Goal: Transaction & Acquisition: Book appointment/travel/reservation

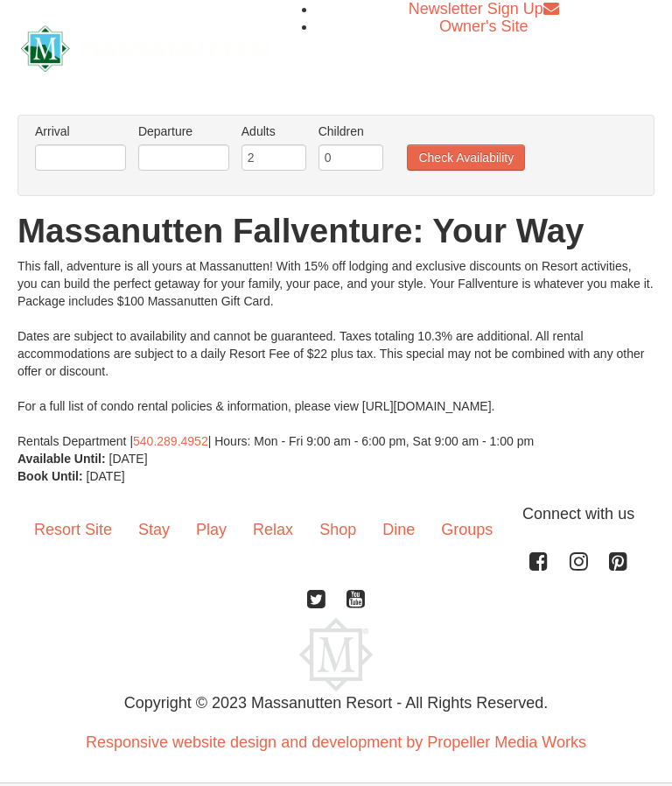
click at [571, 777] on body "Browser Not Supported We notice you are using a browser which will not provide …" at bounding box center [336, 412] width 672 height 825
click at [400, 534] on link "Dine" at bounding box center [398, 529] width 59 height 54
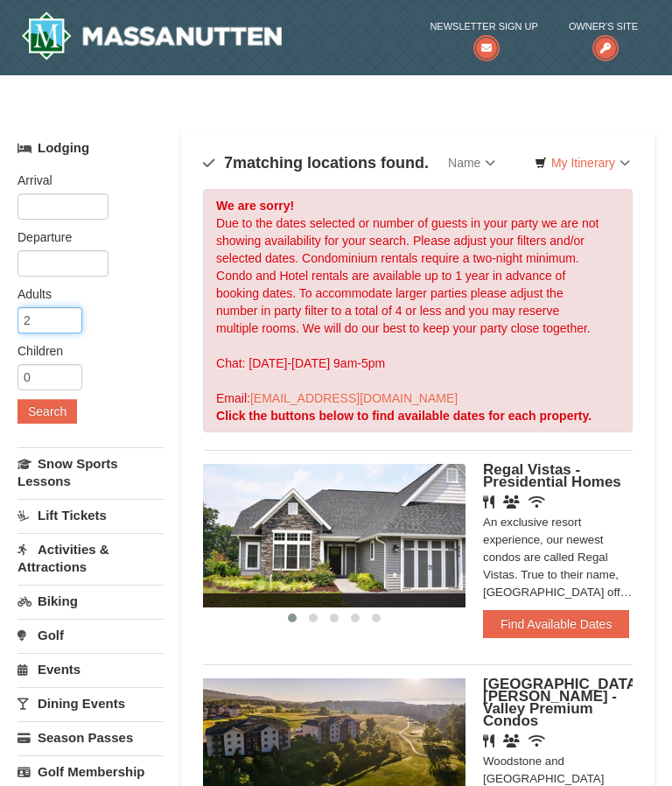
click at [43, 316] on input "2" at bounding box center [49, 320] width 65 height 26
type input "2"
click at [70, 409] on button "Search" at bounding box center [46, 411] width 59 height 24
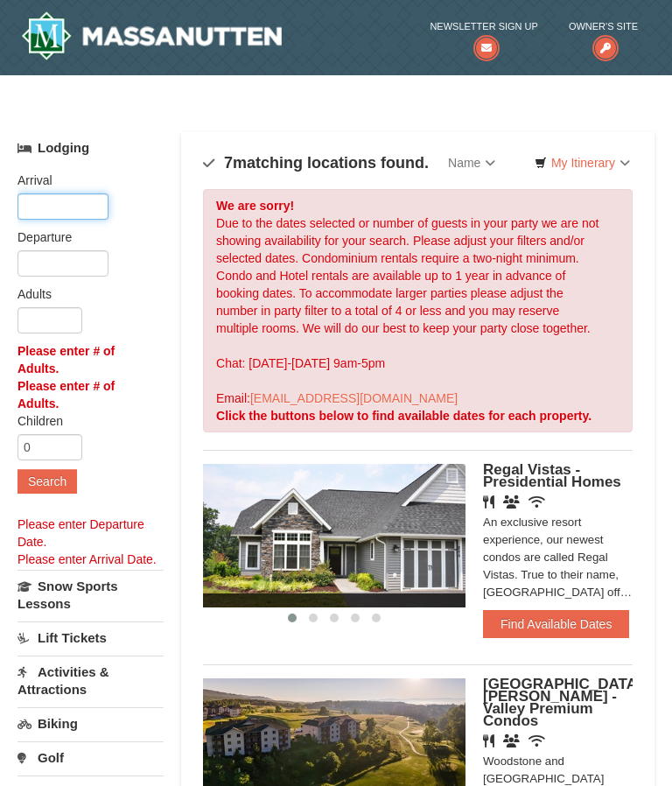
click at [77, 206] on input "text" at bounding box center [62, 206] width 91 height 26
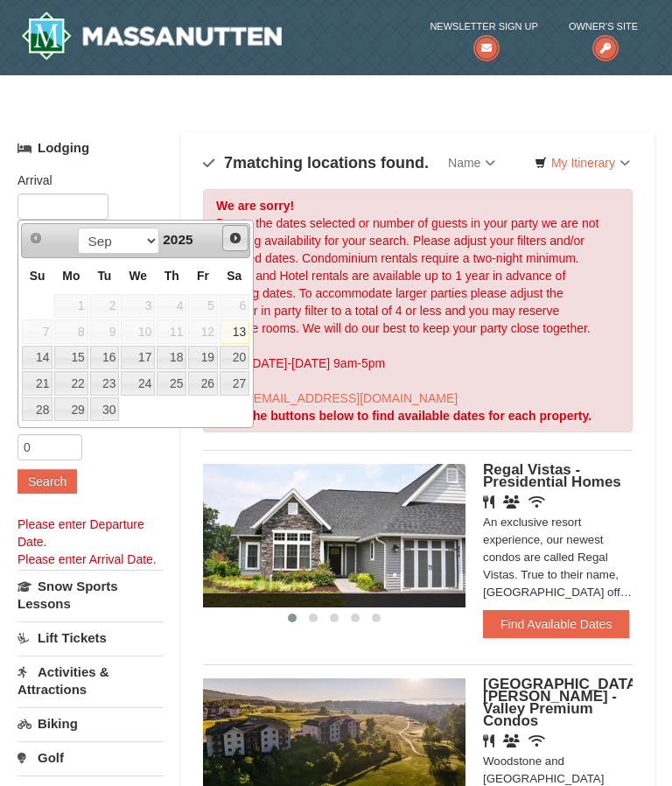
click at [244, 235] on link "Next" at bounding box center [235, 238] width 26 height 26
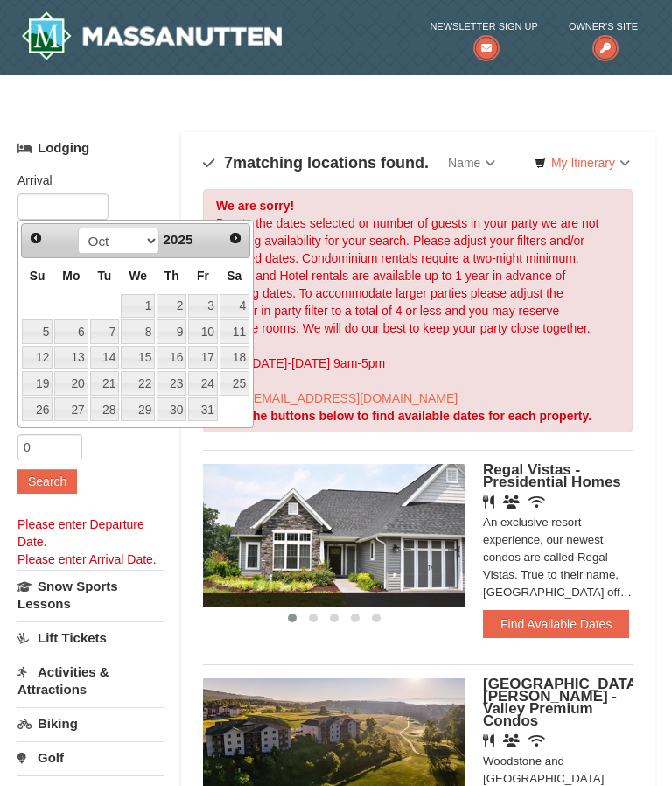
click at [210, 381] on link "24" at bounding box center [203, 383] width 30 height 24
type input "[DATE]"
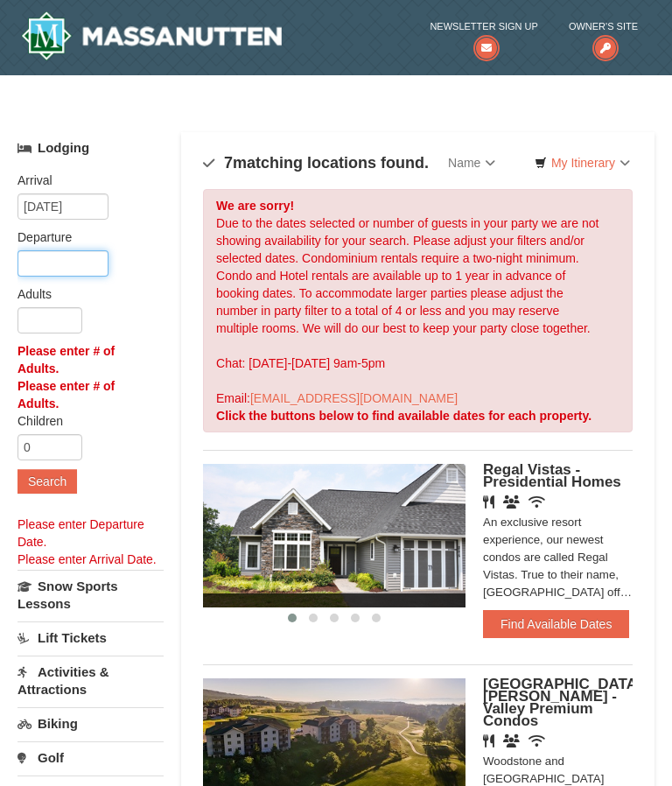
click at [82, 268] on input "text" at bounding box center [62, 263] width 91 height 26
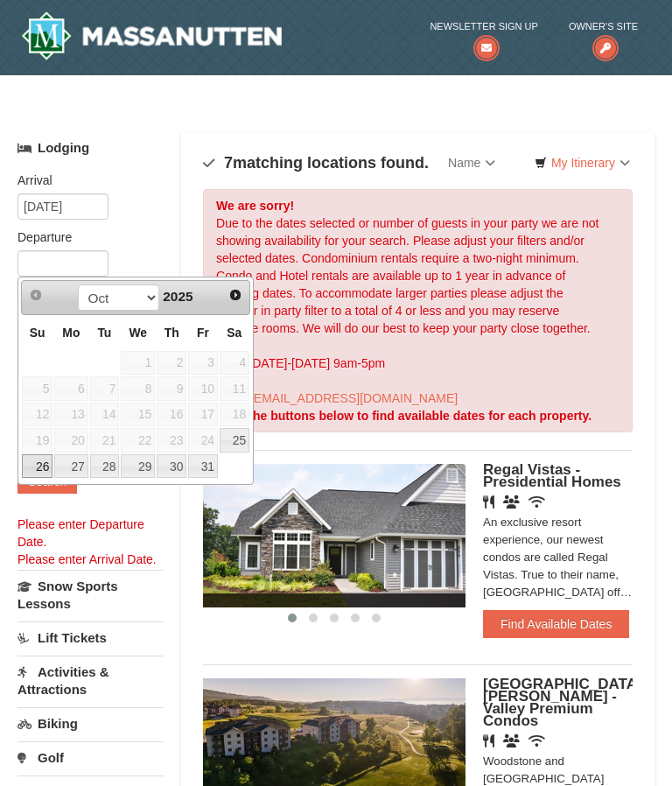
click at [39, 464] on link "26" at bounding box center [37, 466] width 31 height 24
type input "[DATE]"
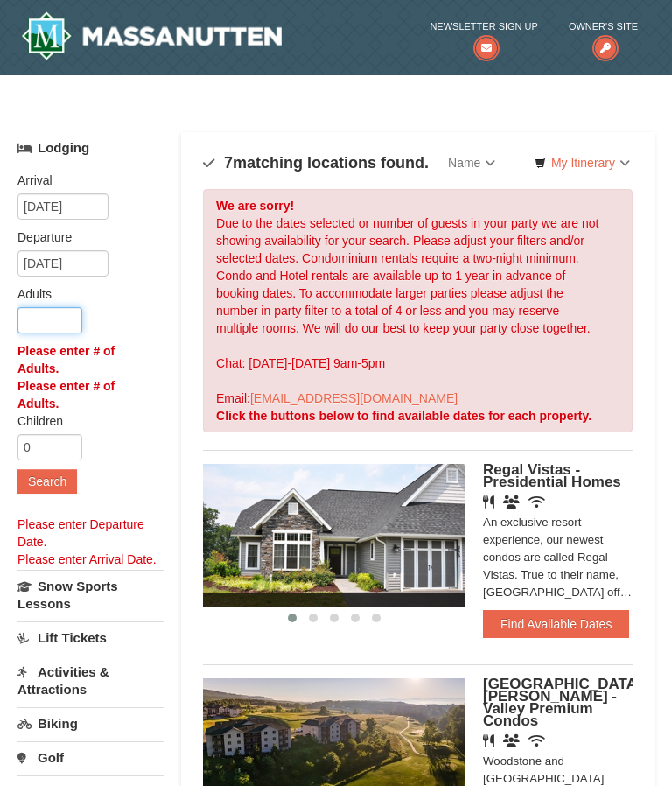
click at [60, 320] on input "number" at bounding box center [49, 320] width 65 height 26
type input "6"
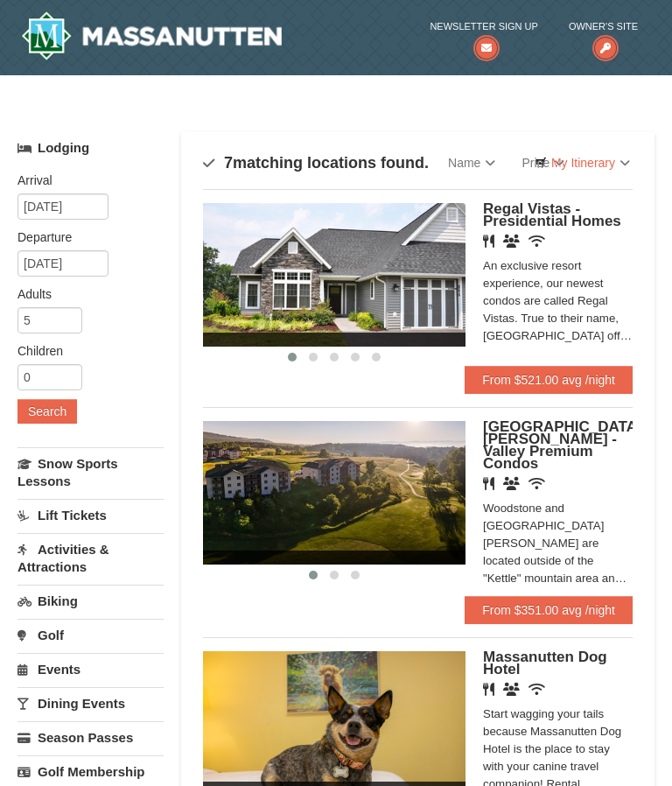
click at [337, 258] on img at bounding box center [334, 274] width 262 height 143
click at [520, 215] on span "Regal Vistas - Presidential Homes" at bounding box center [552, 214] width 138 height 29
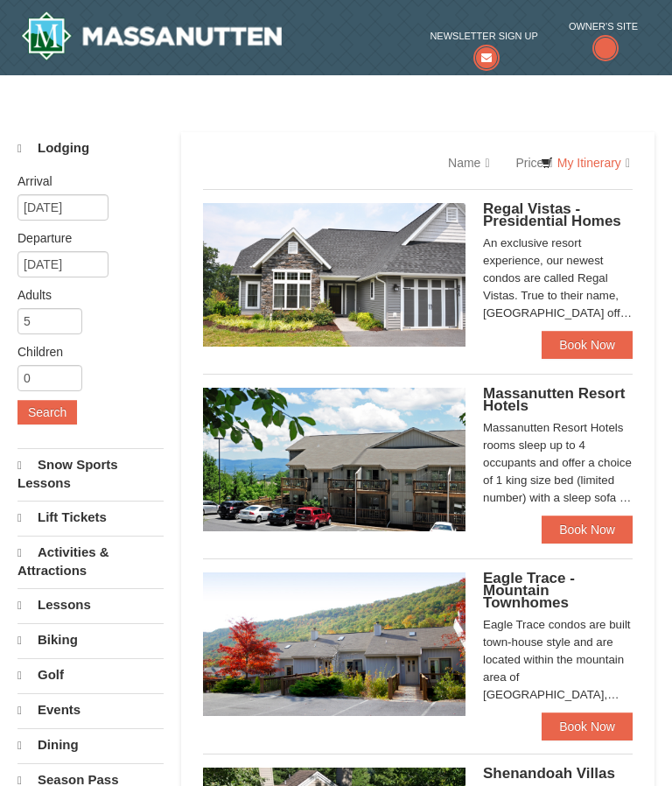
select select "9"
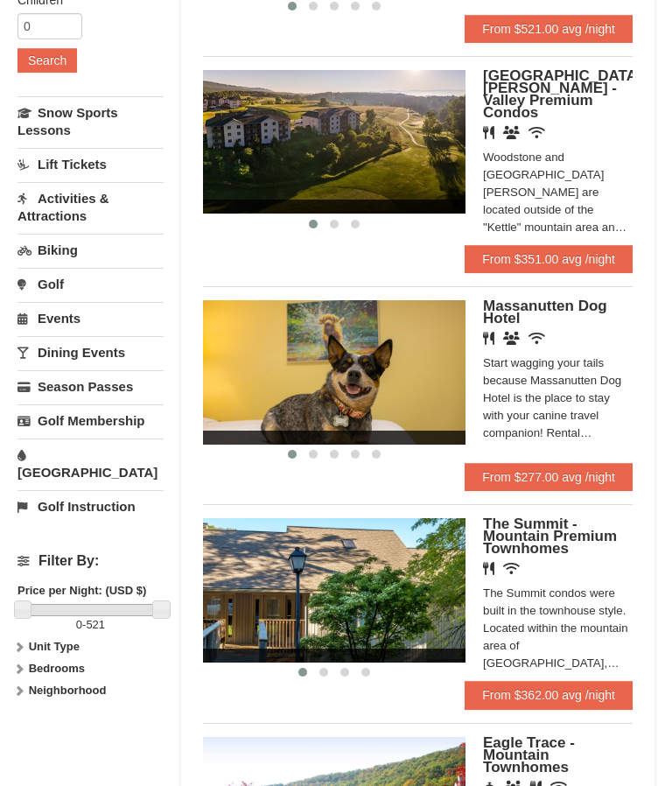
scroll to position [351, 0]
click at [554, 528] on span "The Summit - Mountain Premium Townhomes" at bounding box center [550, 535] width 134 height 41
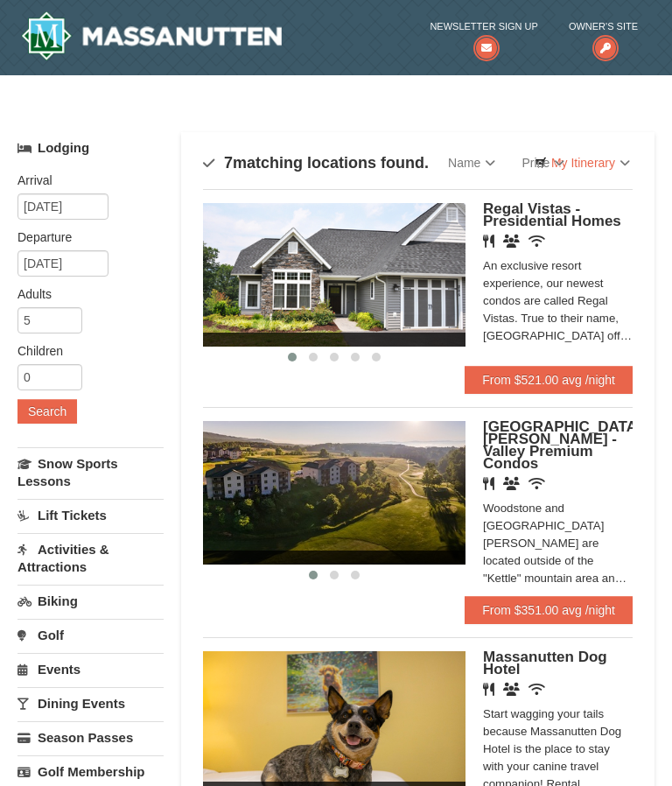
click at [50, 13] on img at bounding box center [151, 35] width 261 height 49
click at [53, 26] on img at bounding box center [151, 35] width 261 height 49
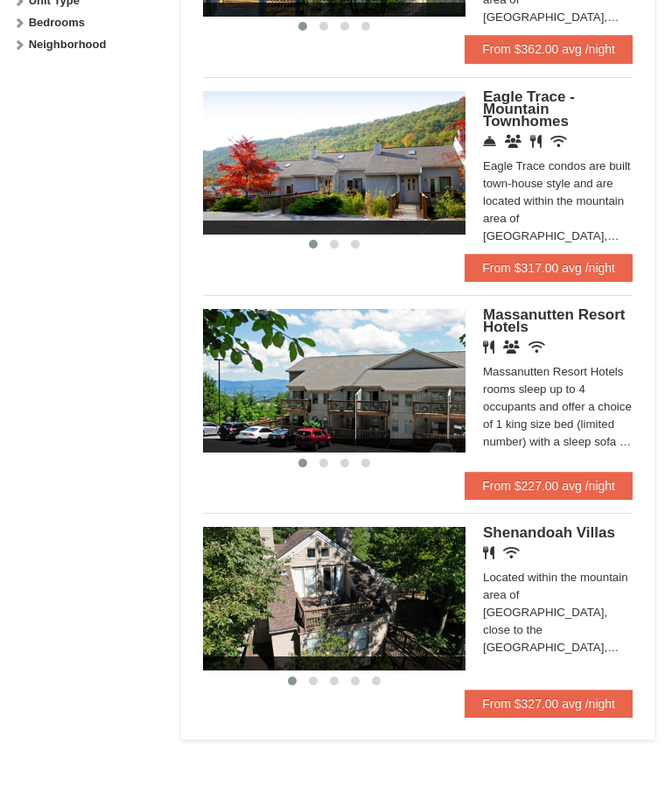
scroll to position [985, 0]
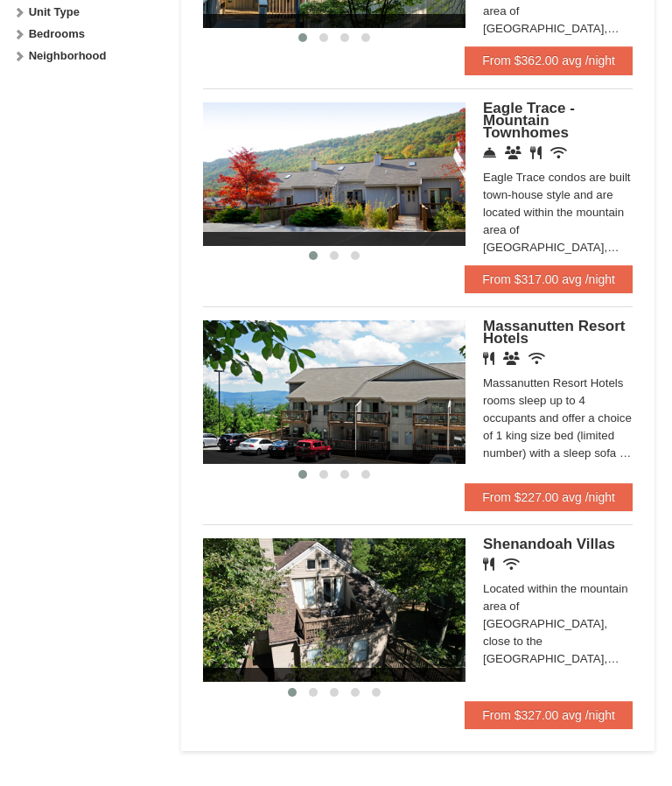
click at [526, 306] on div "‹ › [GEOGRAPHIC_DATA] Hotels Restaurant Banquet Facilities Wireless Internet (f…" at bounding box center [418, 395] width 430 height 178
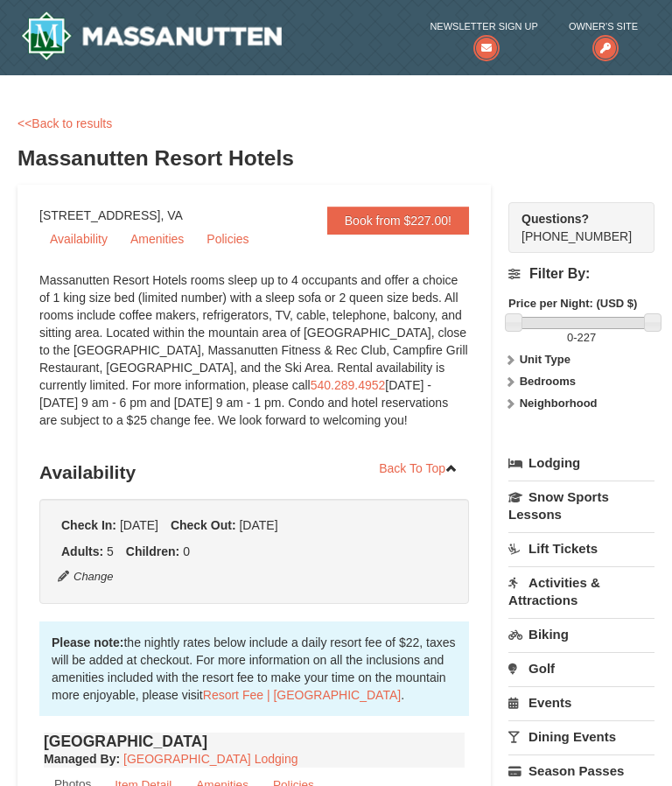
click at [157, 231] on link "Amenities" at bounding box center [157, 239] width 74 height 26
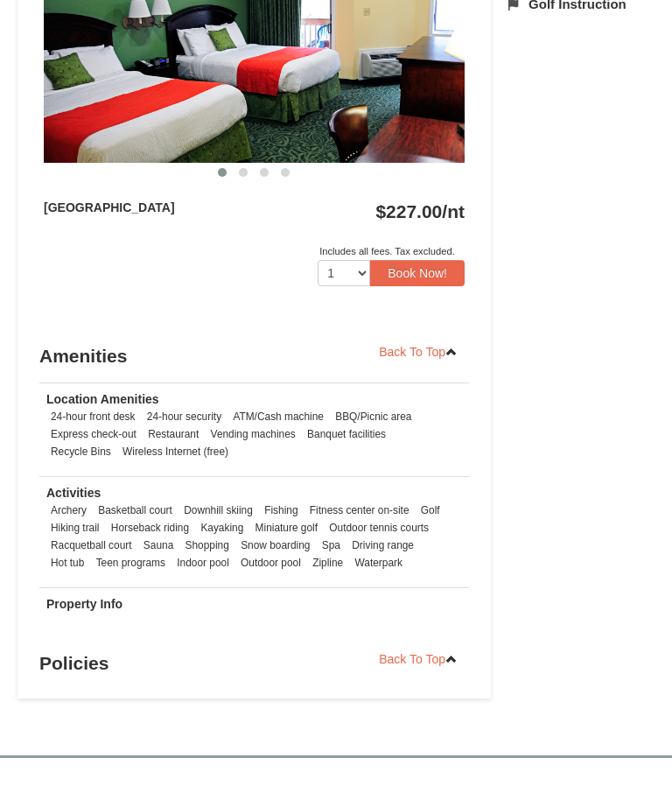
scroll to position [1224, 0]
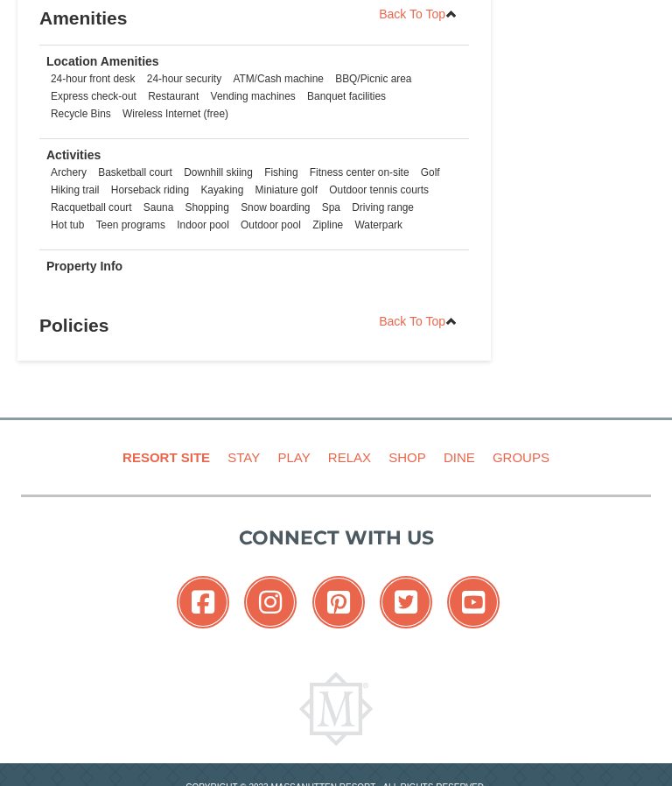
click at [409, 319] on link "Back To Top" at bounding box center [417, 321] width 101 height 26
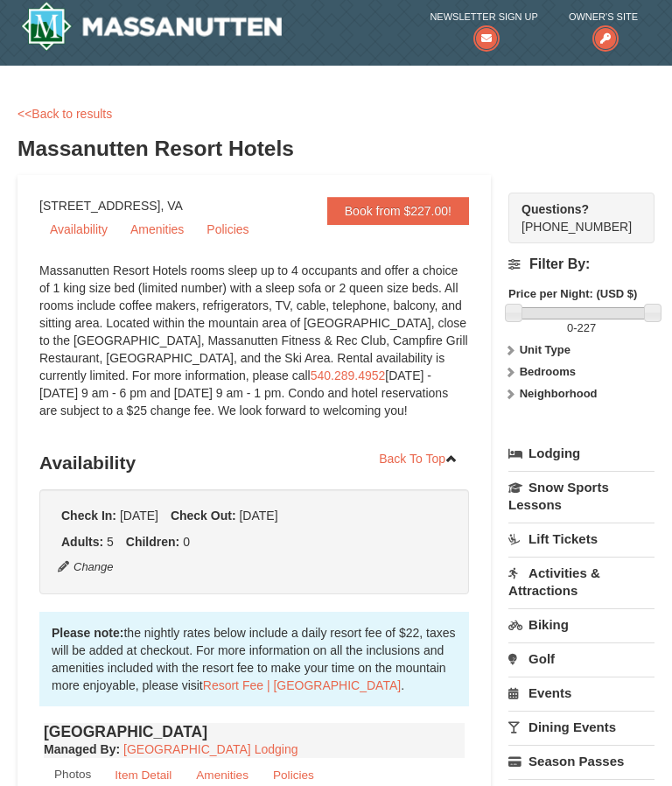
scroll to position [0, 0]
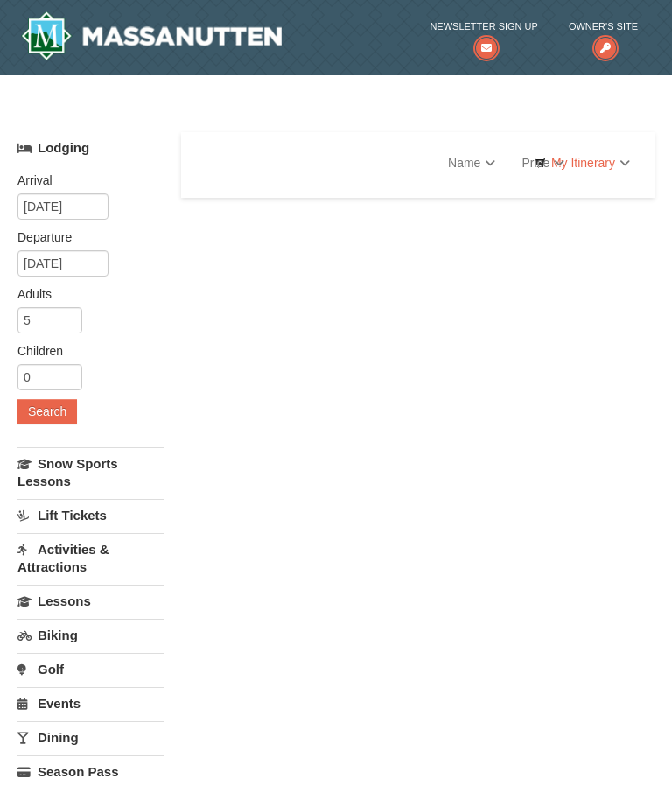
select select "9"
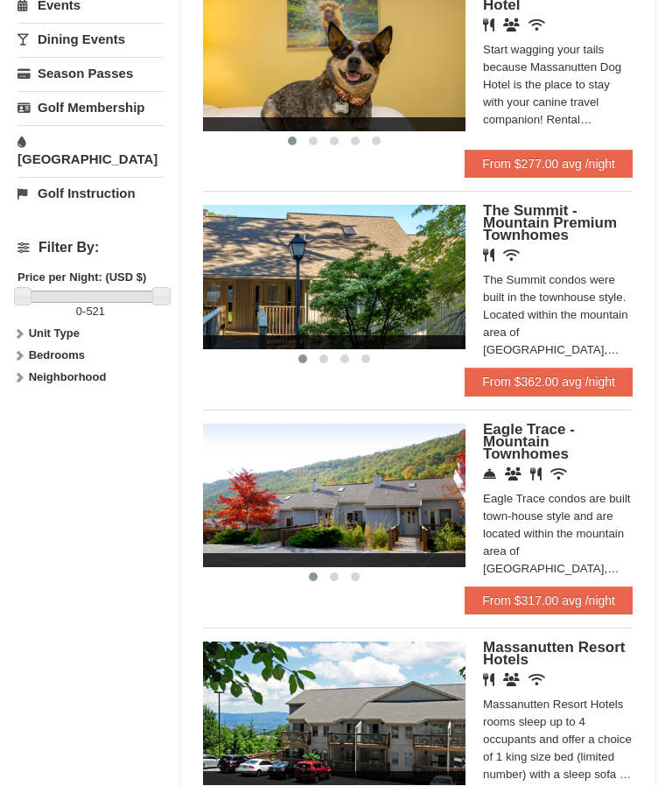
scroll to position [662, 0]
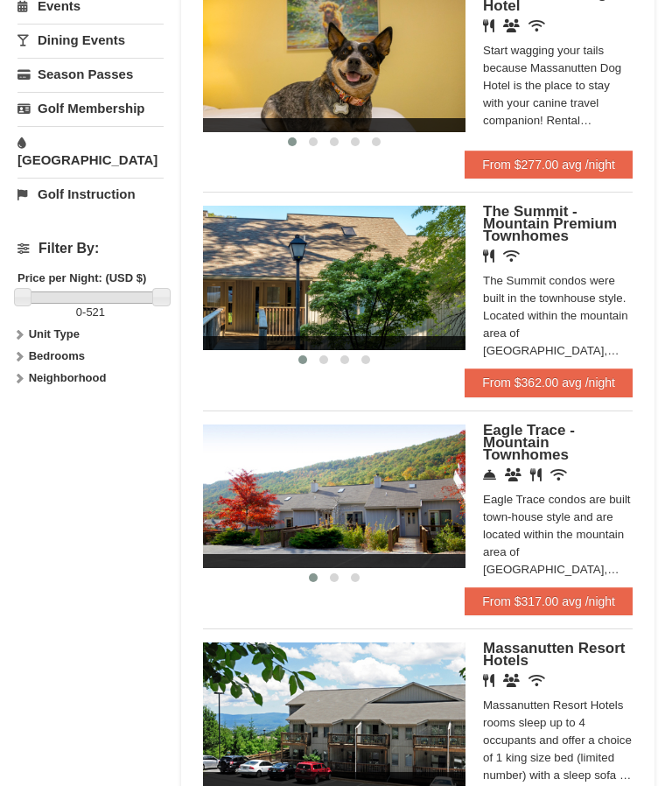
click at [512, 430] on span "Eagle Trace - Mountain Townhomes" at bounding box center [529, 443] width 92 height 41
click at [556, 210] on span "The Summit - Mountain Premium Townhomes" at bounding box center [550, 223] width 134 height 41
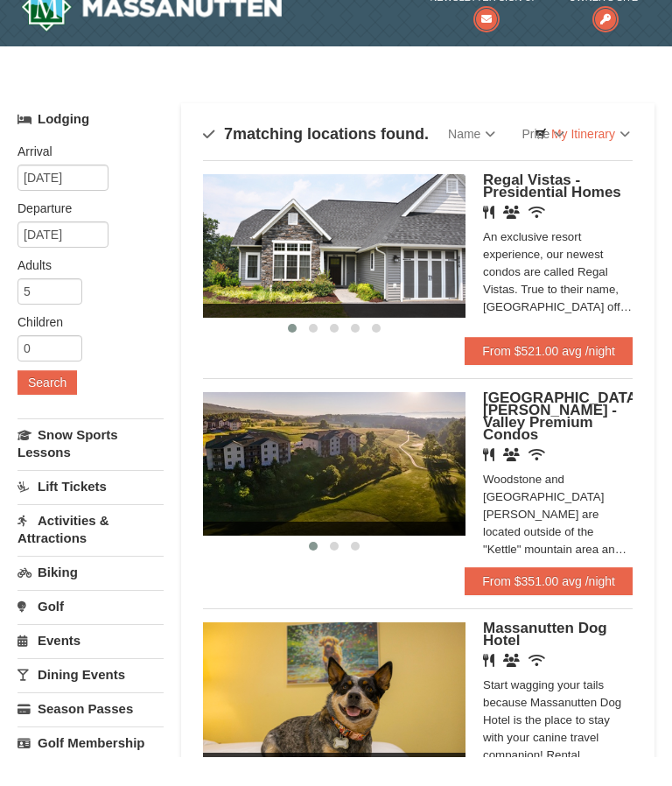
scroll to position [30, 0]
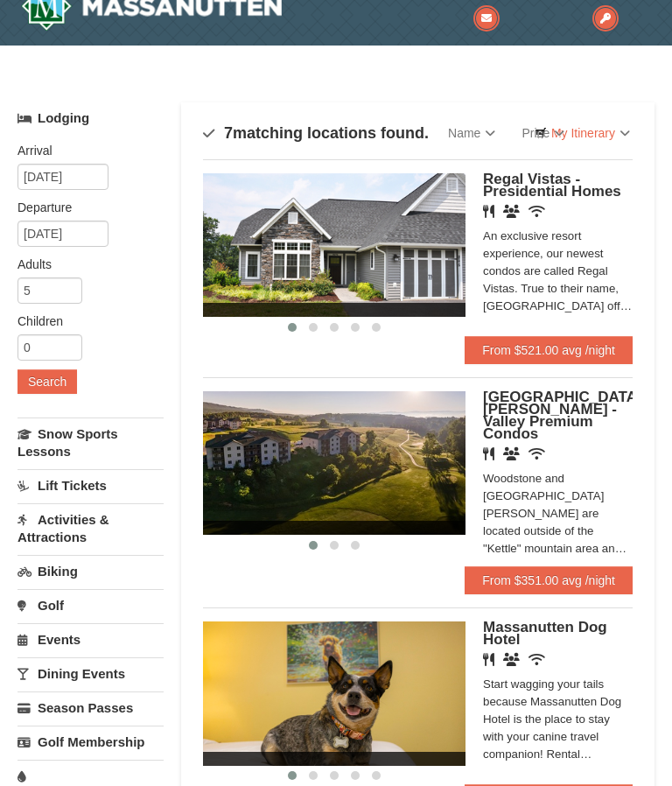
click at [547, 409] on span "Woodstone Meadows - Valley Premium Condos" at bounding box center [562, 414] width 159 height 53
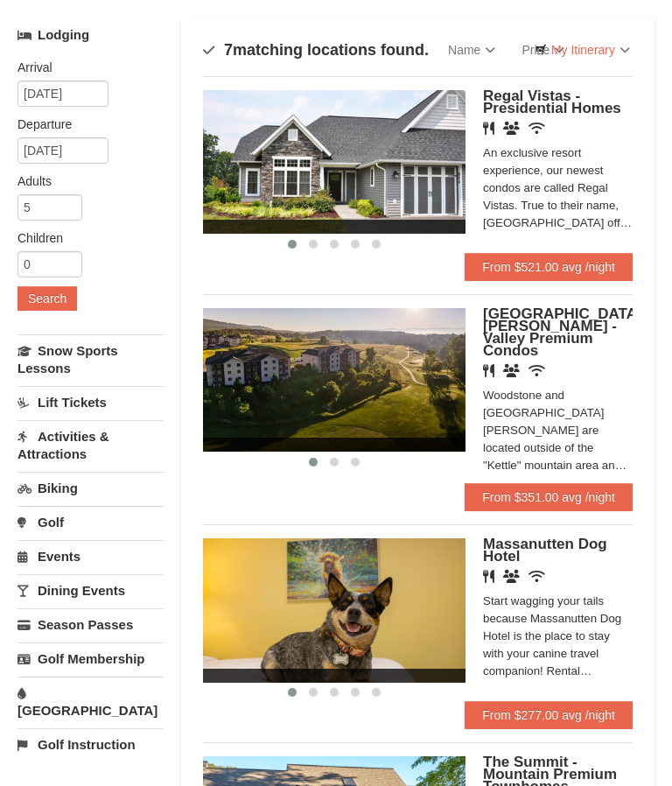
scroll to position [101, 0]
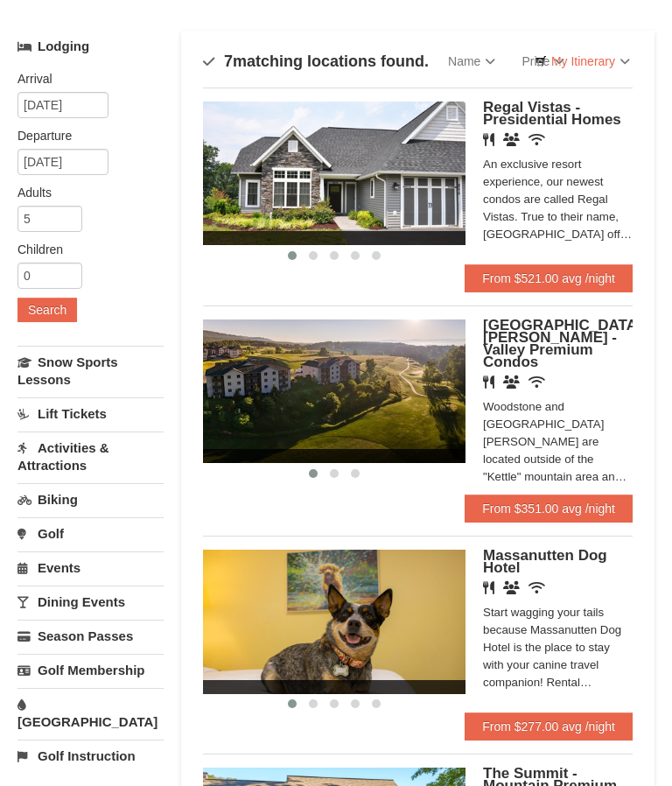
click at [535, 118] on span "Regal Vistas - Presidential Homes" at bounding box center [552, 114] width 138 height 29
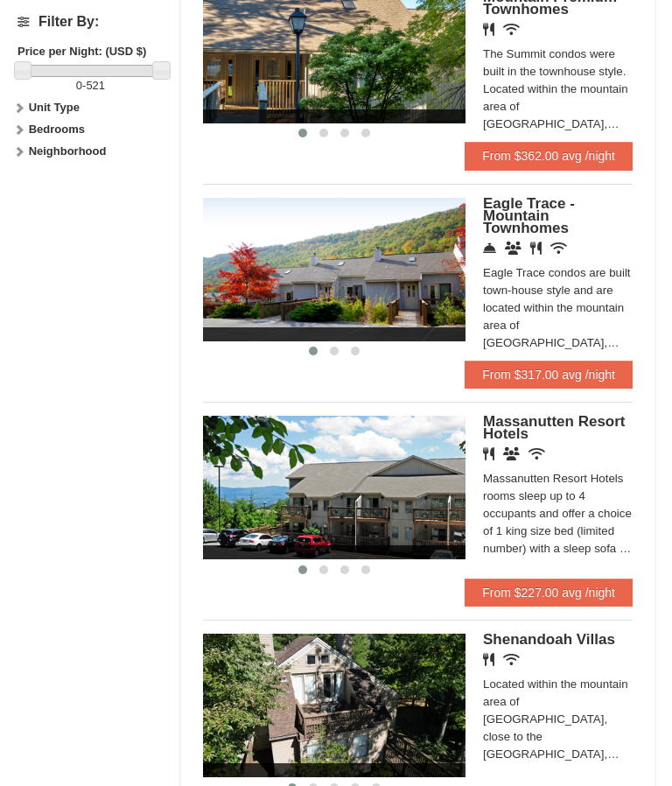
scroll to position [906, 0]
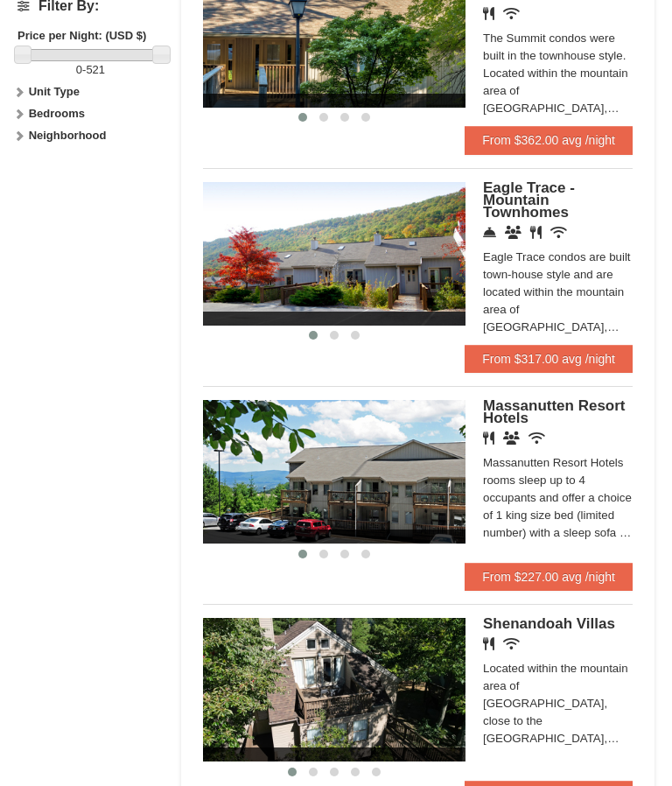
click at [583, 626] on div "Shenandoah Villas Restaurant Wireless Internet (free) Located within the mounta…" at bounding box center [558, 687] width 150 height 138
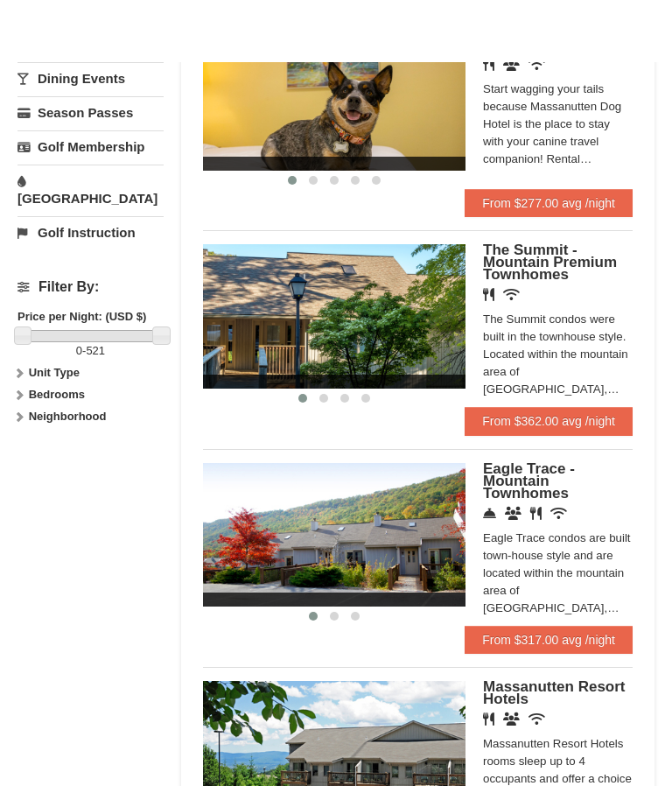
scroll to position [624, 0]
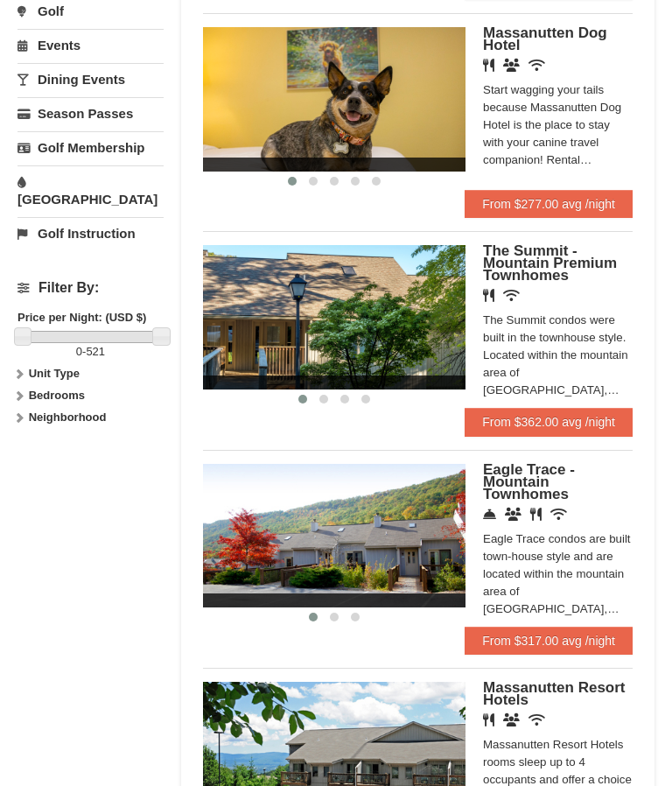
click at [527, 474] on span "Eagle Trace - Mountain Townhomes" at bounding box center [529, 481] width 92 height 41
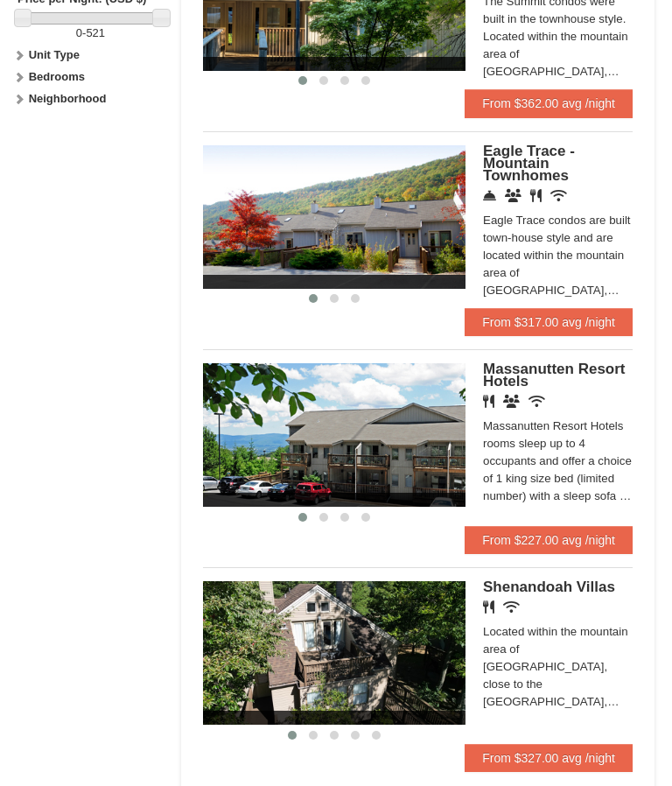
scroll to position [947, 0]
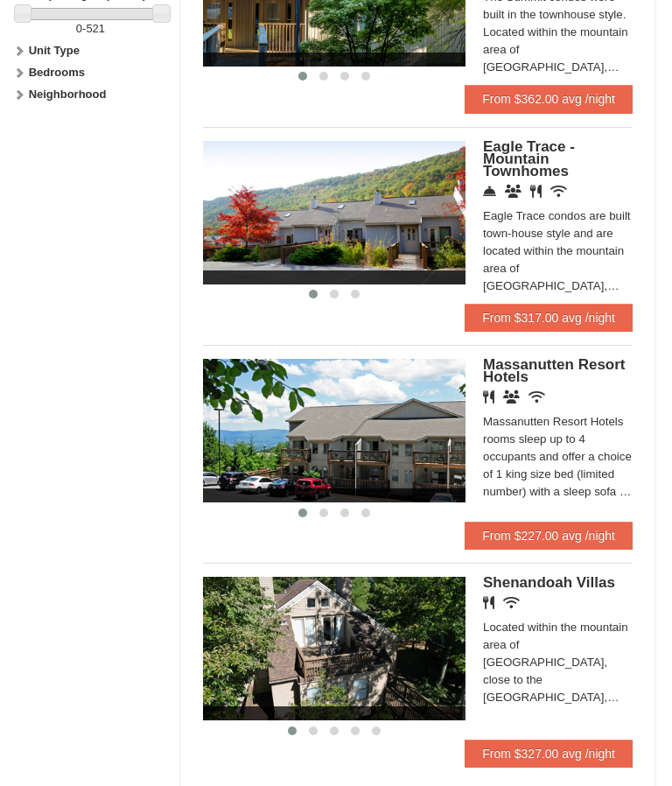
click at [554, 359] on span "Massanutten Resort Hotels" at bounding box center [554, 370] width 142 height 29
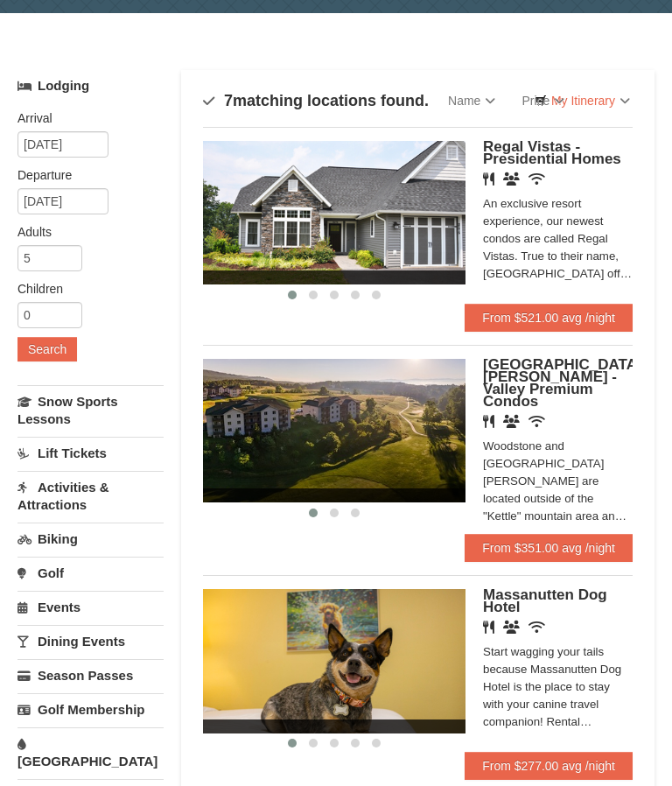
scroll to position [0, 0]
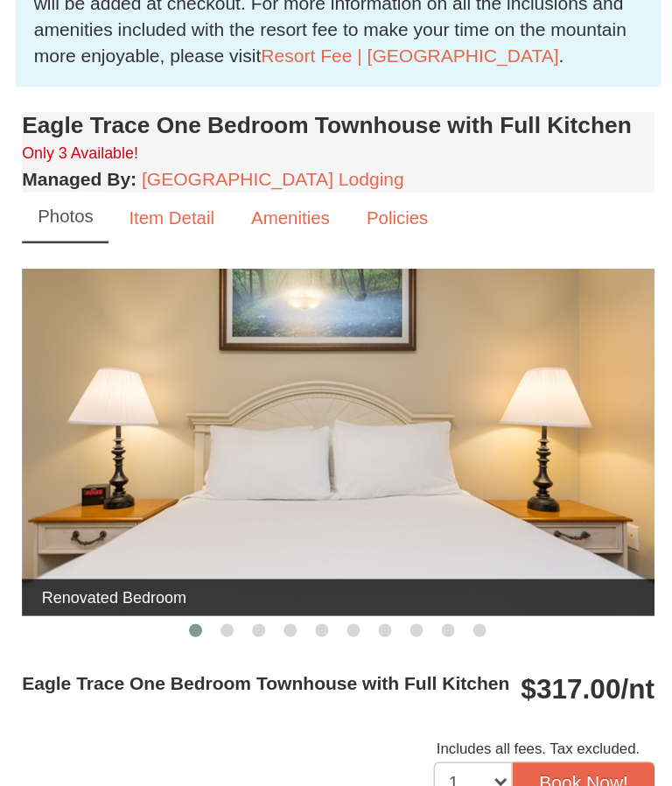
scroll to position [675, 0]
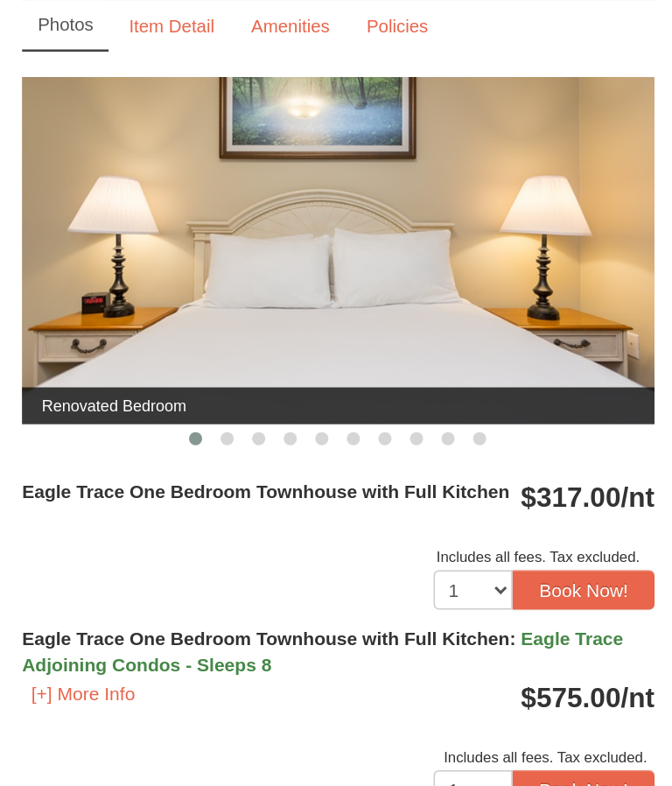
click at [117, 545] on span "Eagle Trace Adjoining Condos - Sleeps 8" at bounding box center [244, 560] width 400 height 31
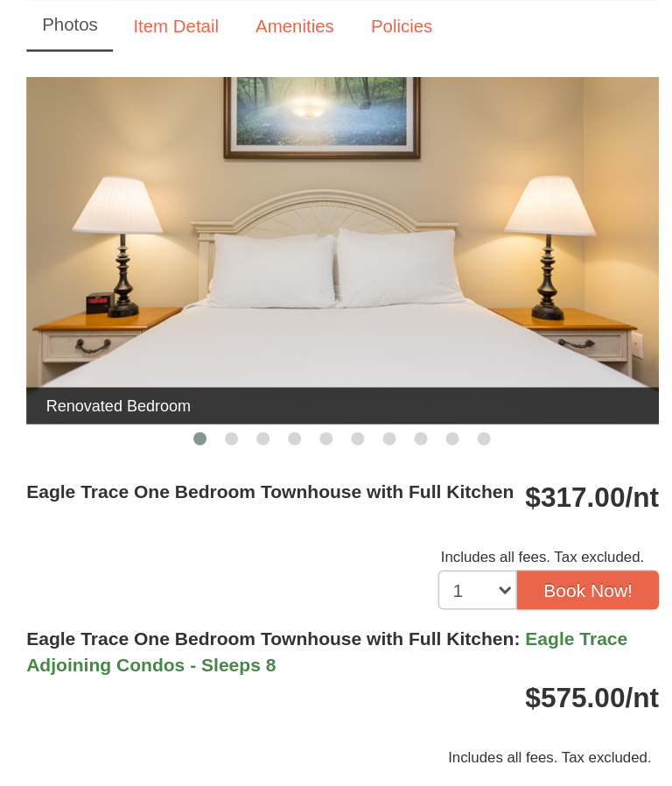
click at [152, 543] on div "Eagle Trace One Bedroom Townhouse with Full Kitchen : Eagle Trace Adjoining Con…" at bounding box center [254, 591] width 421 height 96
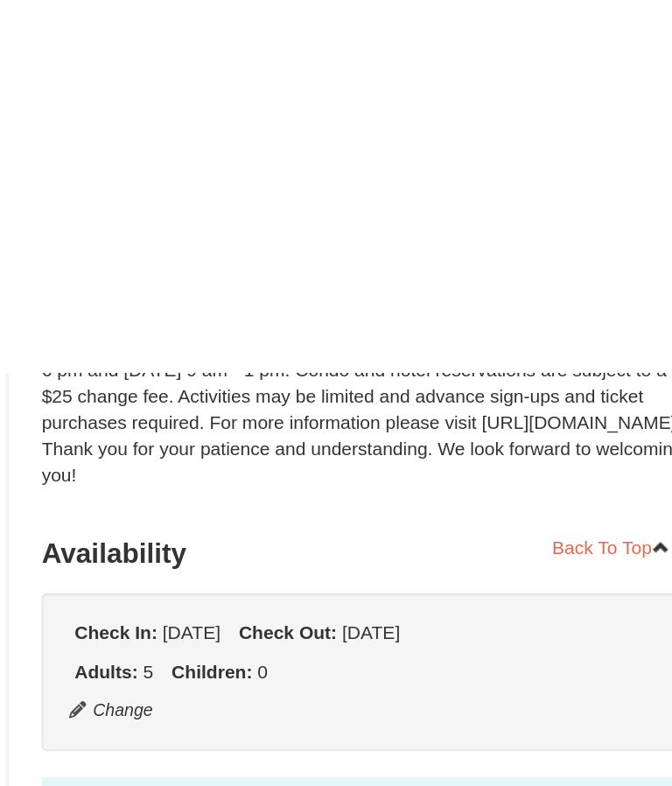
scroll to position [0, 0]
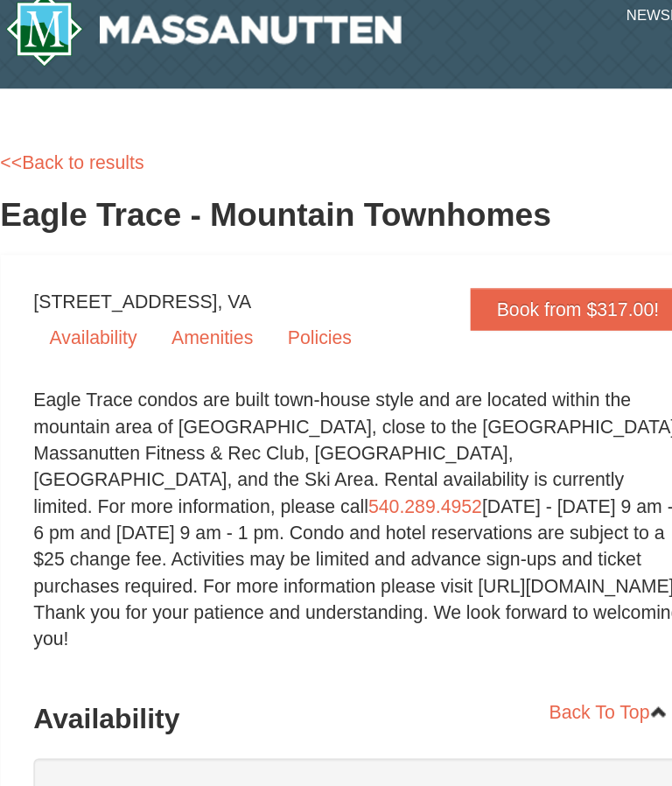
click at [388, 560] on ul "Adults: 5 Children: 0" at bounding box center [254, 568] width 395 height 17
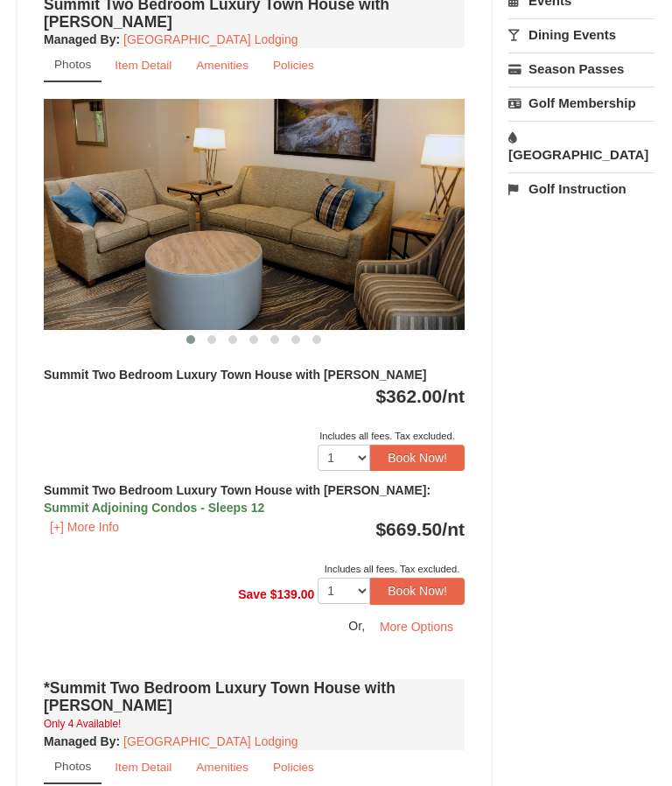
scroll to position [682, 0]
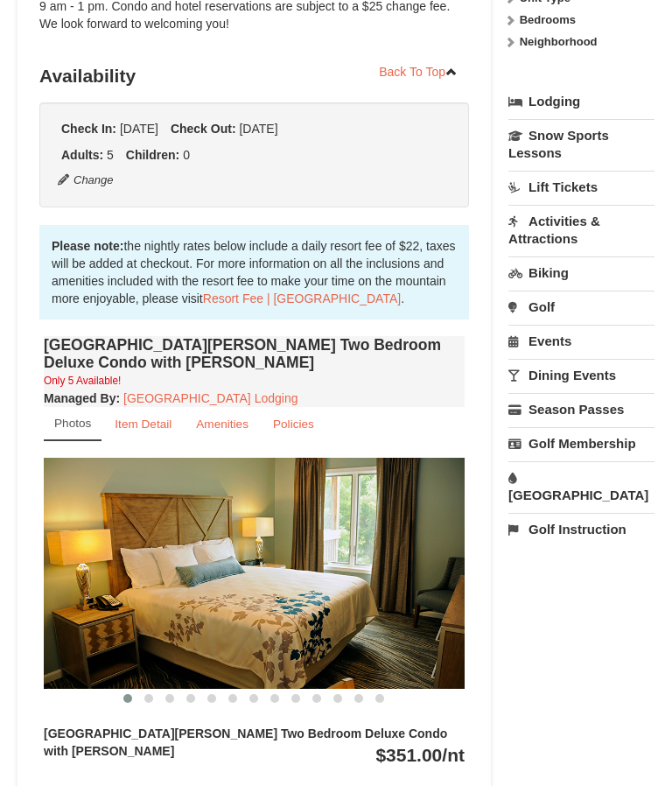
scroll to position [395, 0]
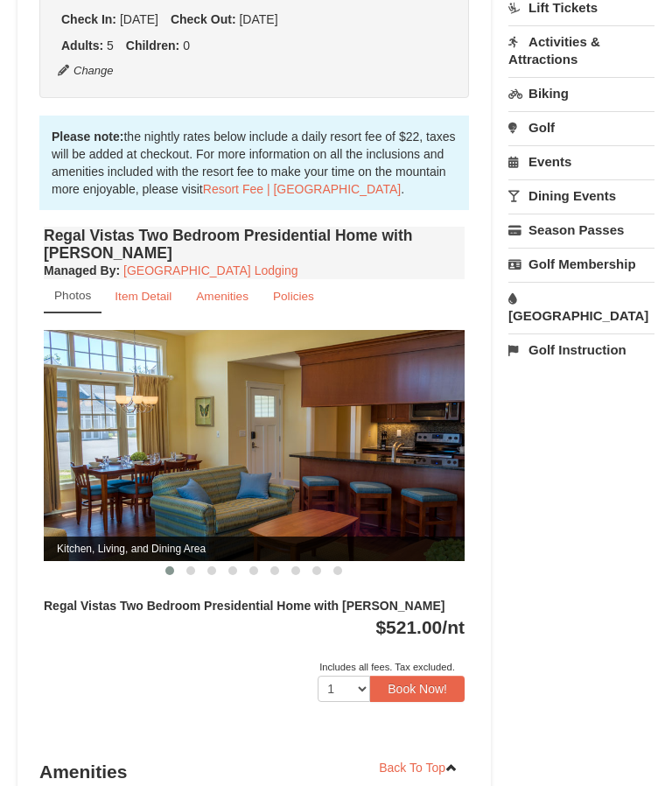
scroll to position [536, 0]
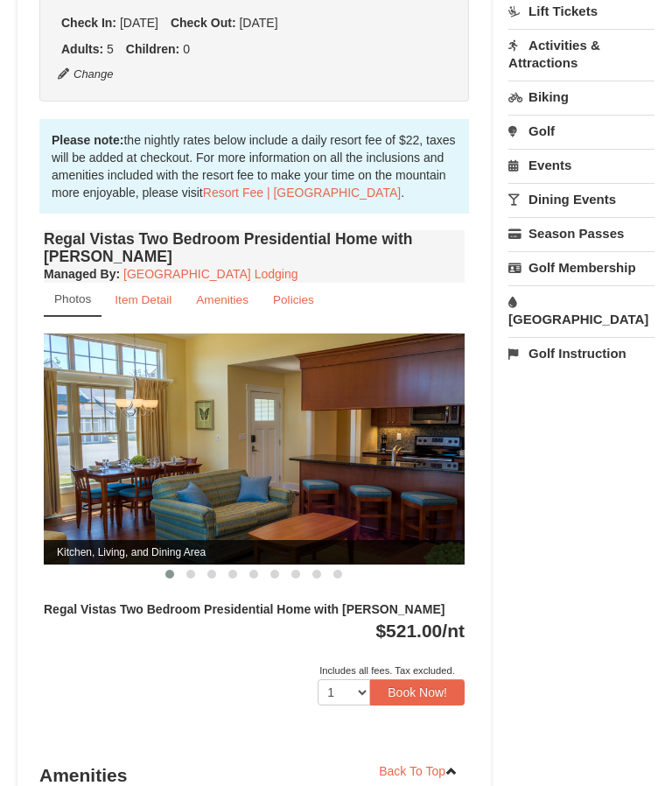
click at [151, 294] on small "Item Detail" at bounding box center [143, 300] width 57 height 13
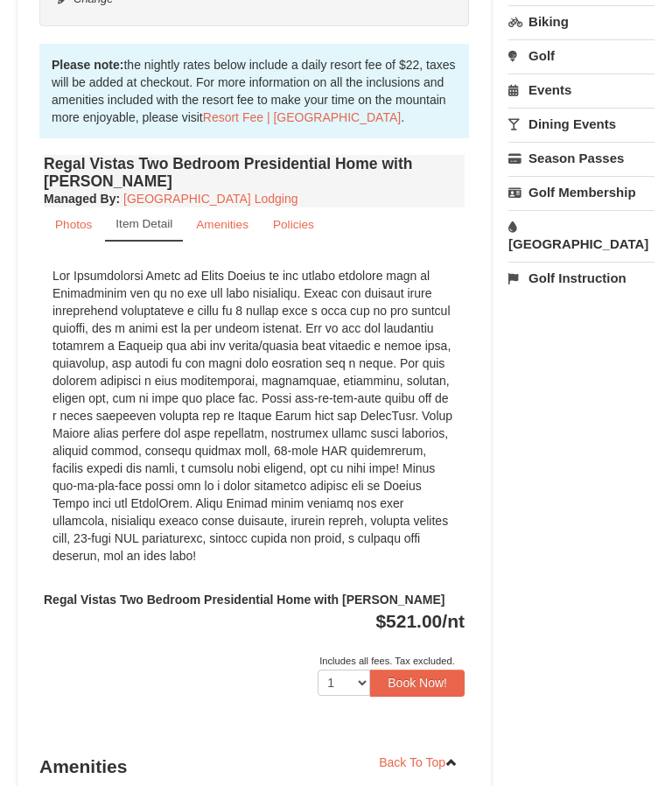
scroll to position [604, 0]
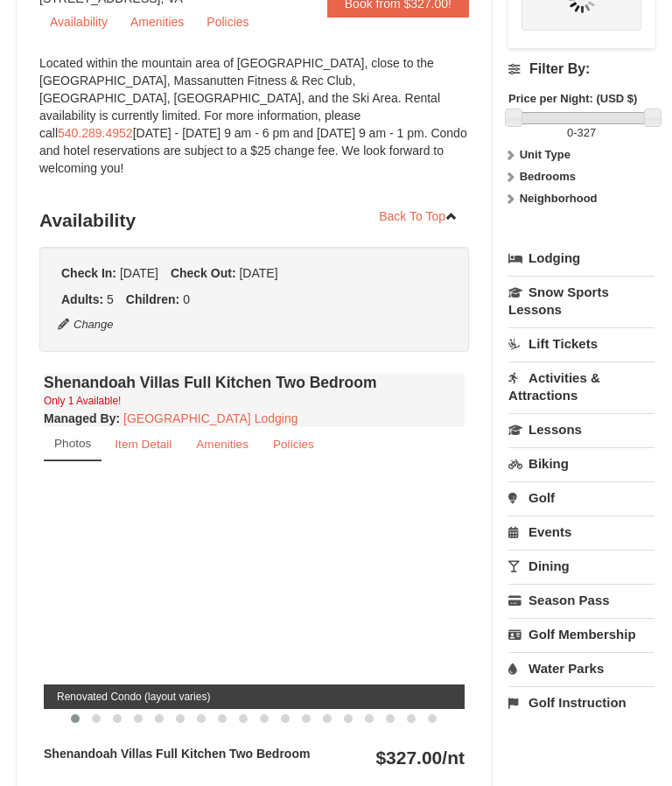
select select "9"
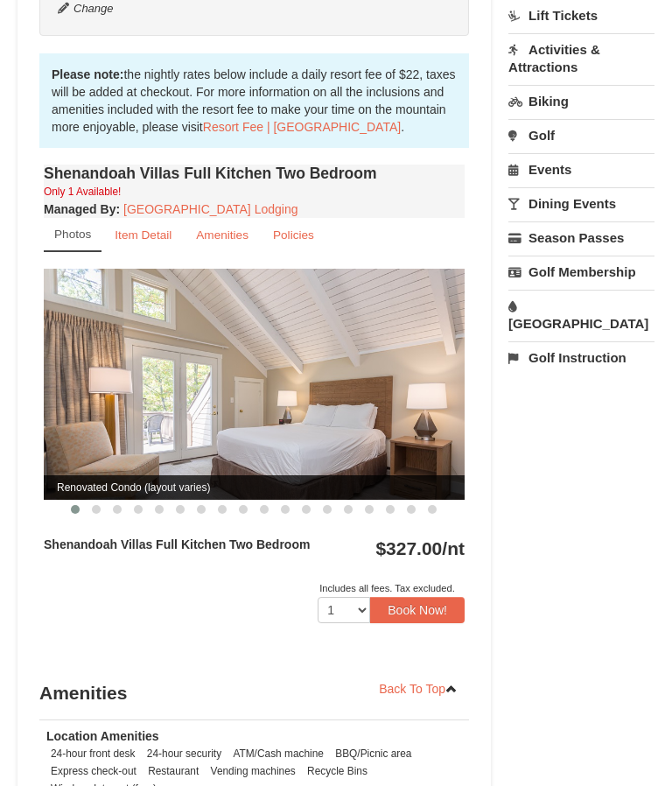
scroll to position [532, 0]
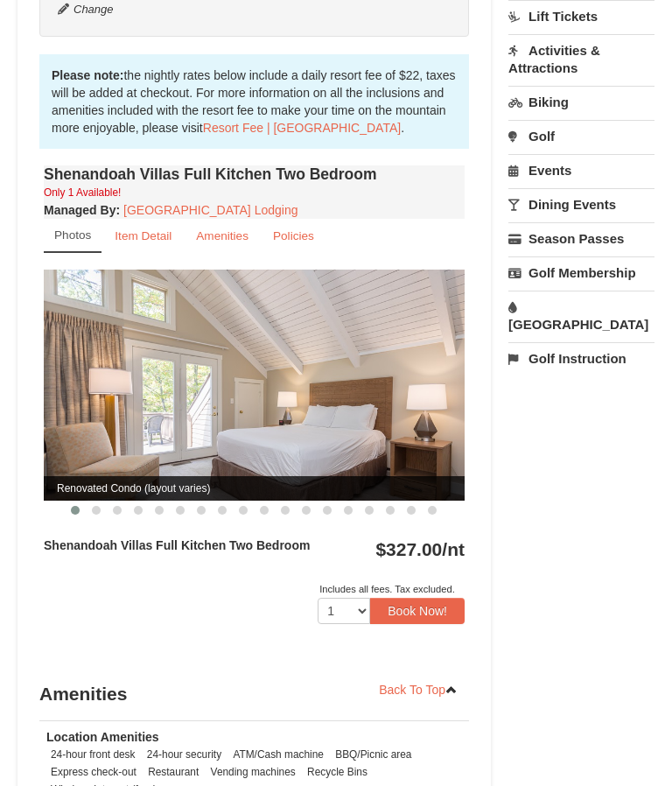
click at [158, 229] on small "Item Detail" at bounding box center [143, 235] width 57 height 13
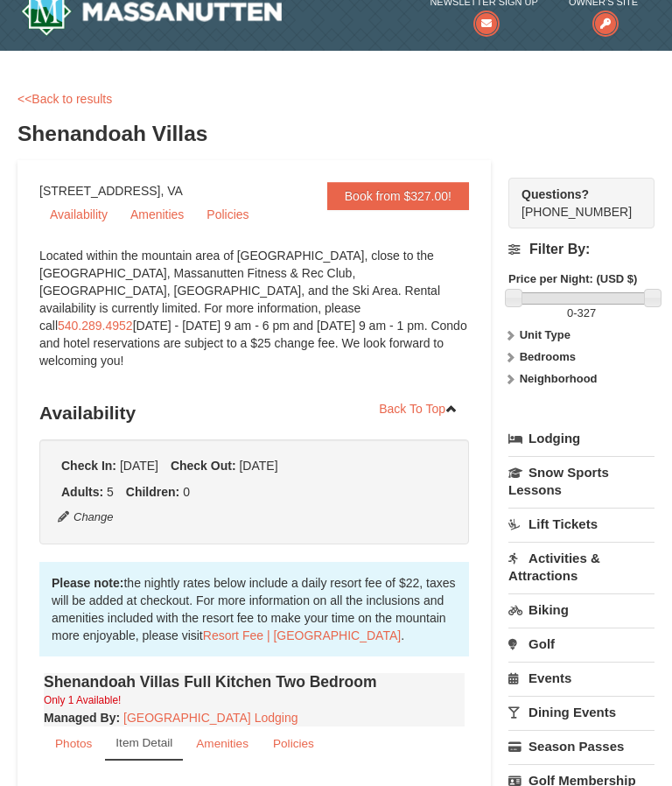
scroll to position [17, 0]
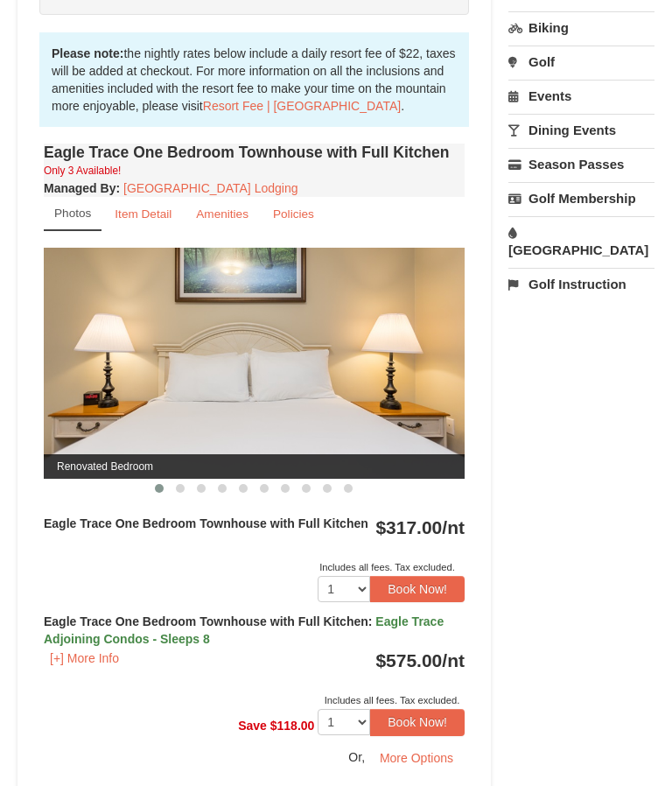
scroll to position [607, 0]
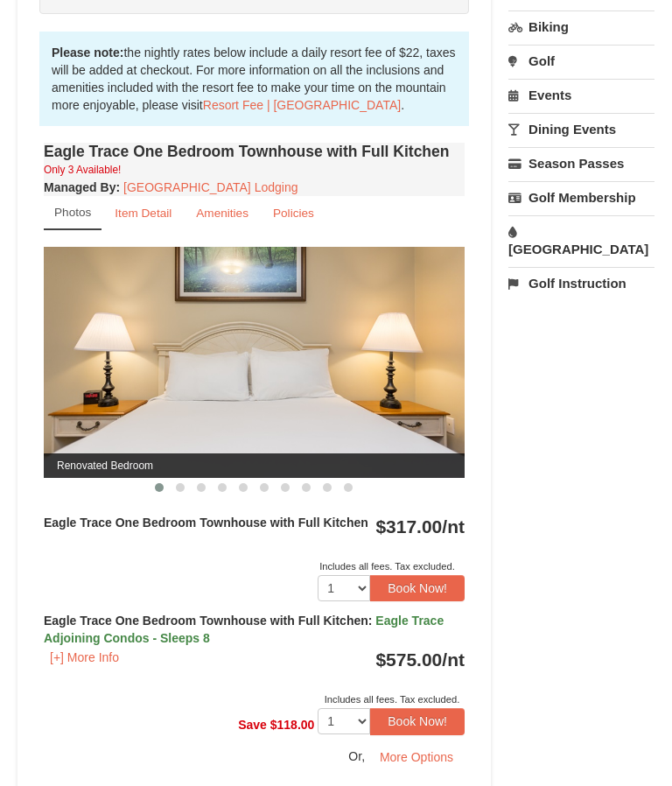
click at [73, 647] on button "[+] More Info" at bounding box center [84, 656] width 81 height 19
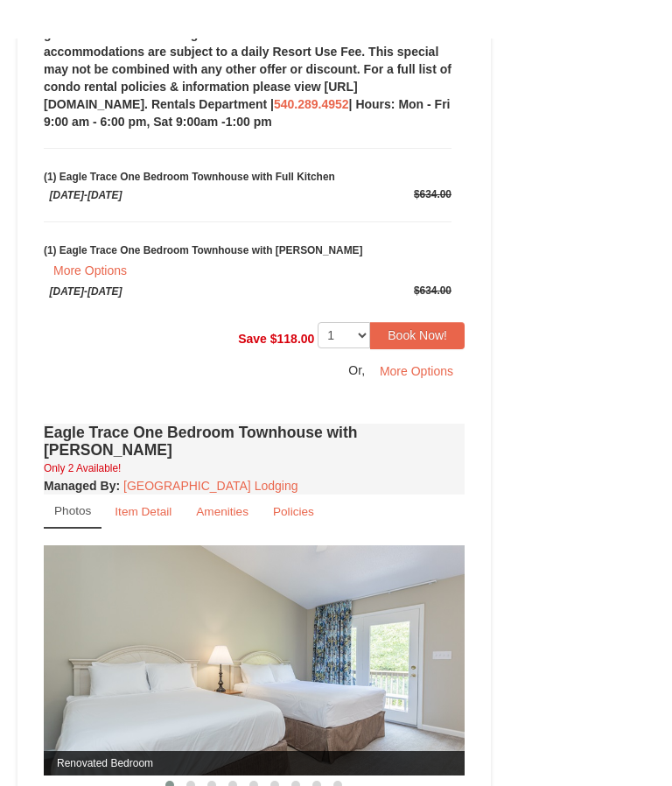
scroll to position [1384, 0]
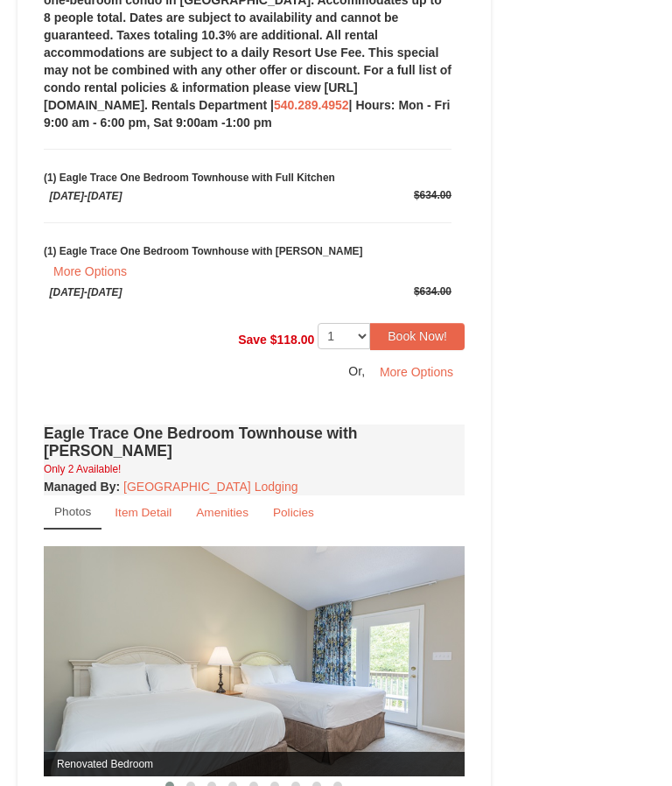
click at [136, 506] on small "Item Detail" at bounding box center [143, 512] width 57 height 13
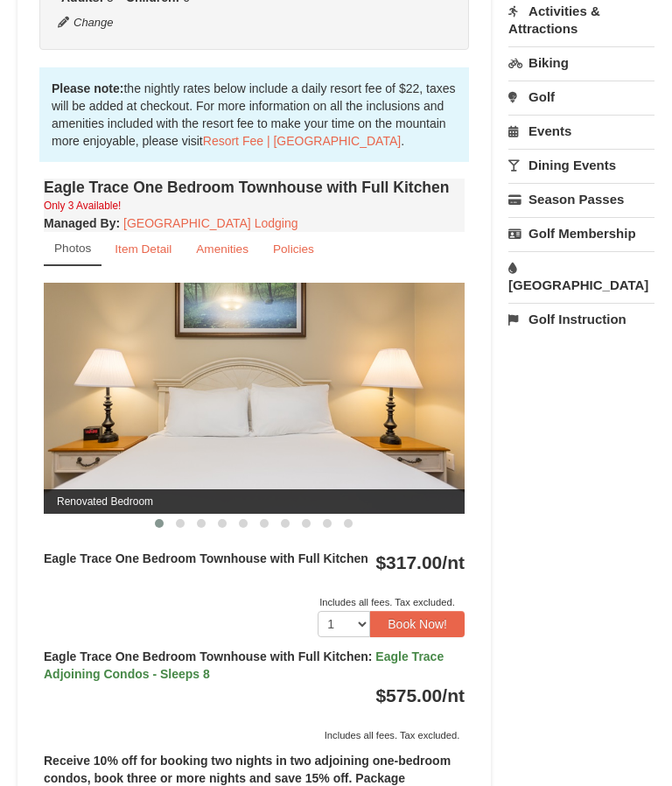
scroll to position [455, 0]
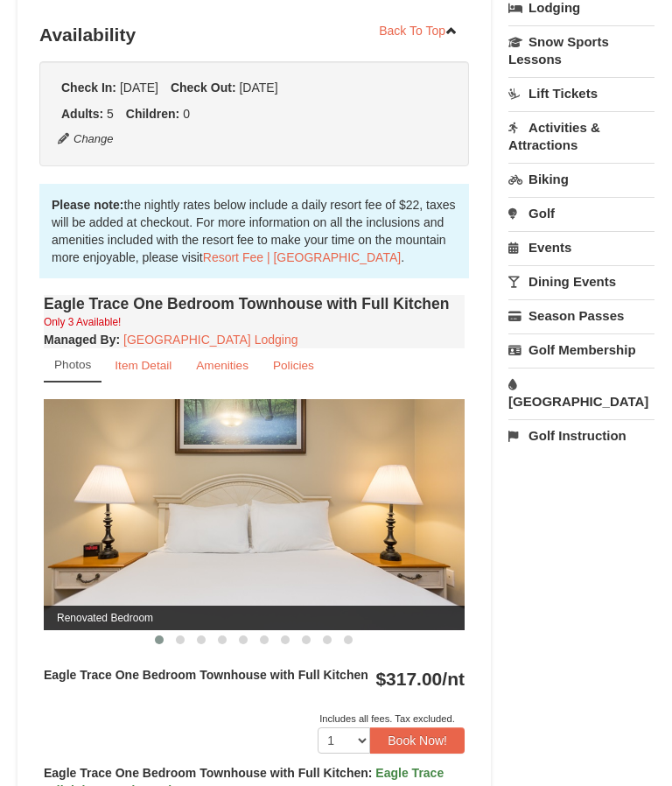
click at [136, 359] on small "Item Detail" at bounding box center [143, 365] width 57 height 13
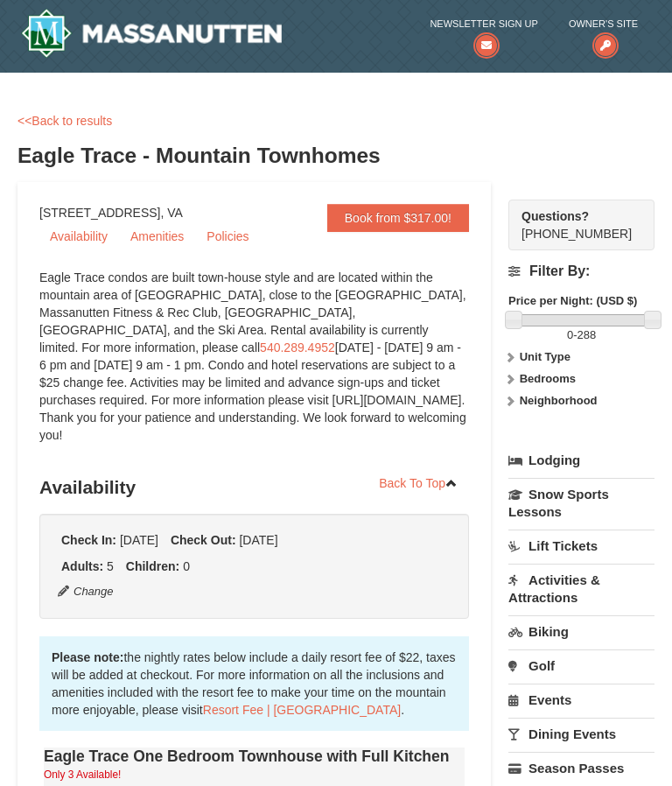
scroll to position [0, 0]
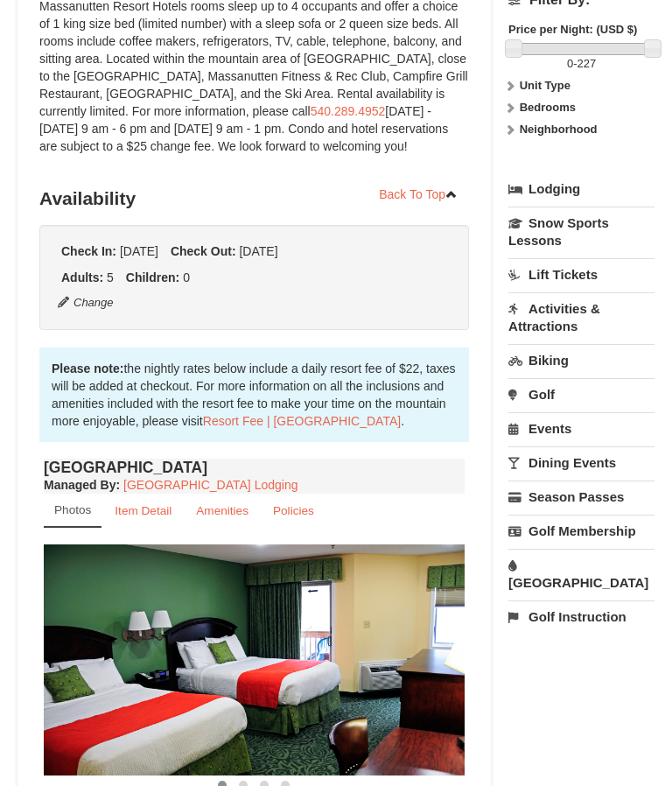
scroll to position [276, 0]
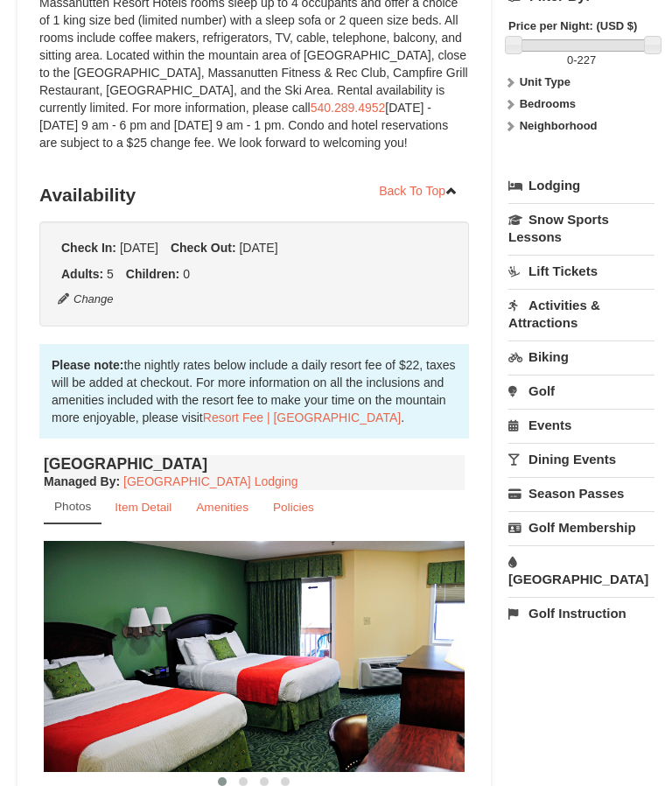
click at [595, 465] on link "Dining Events" at bounding box center [581, 460] width 146 height 32
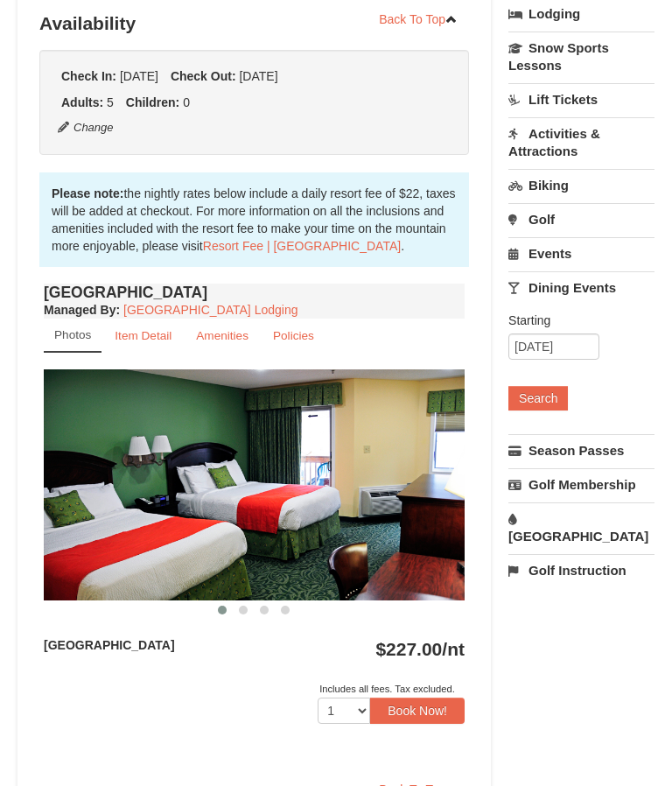
scroll to position [438, 0]
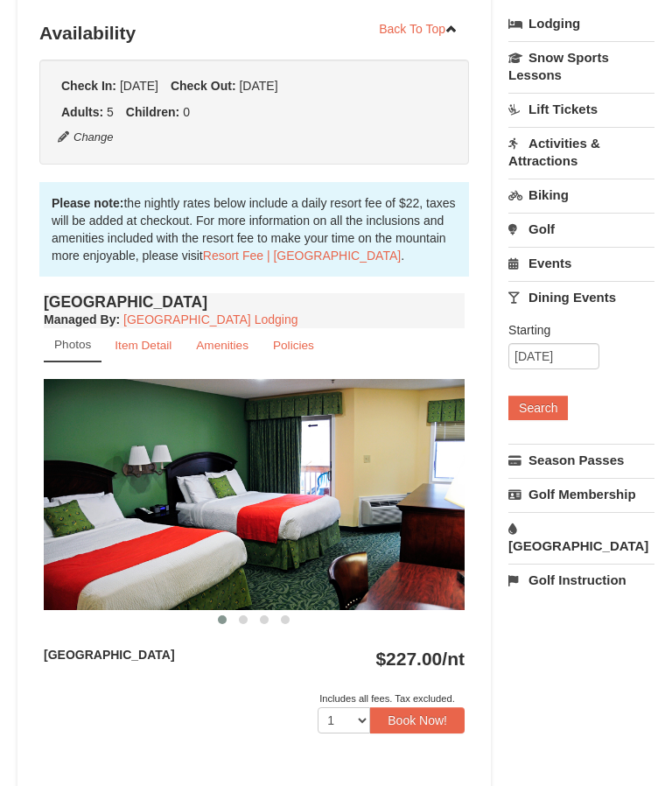
click at [146, 346] on small "Item Detail" at bounding box center [143, 345] width 57 height 13
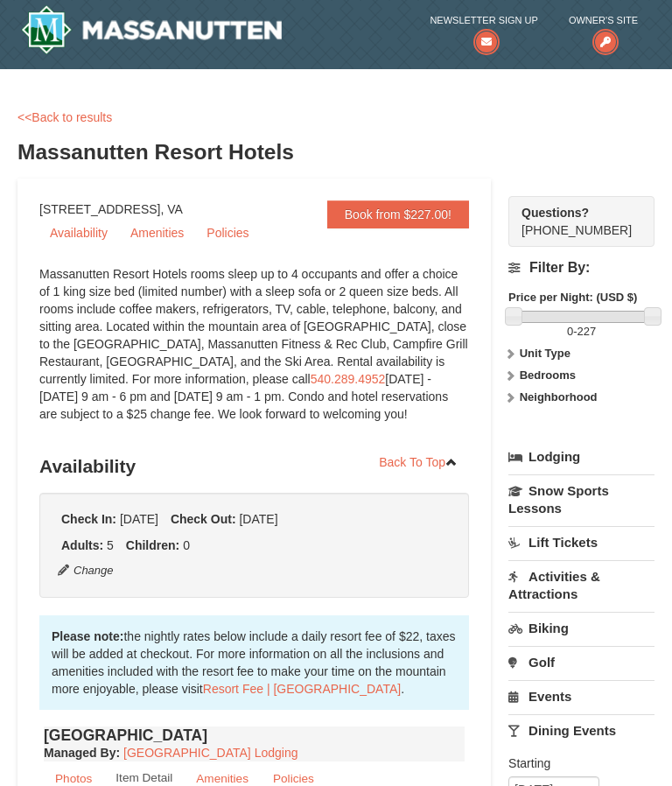
scroll to position [0, 0]
